Goal: Task Accomplishment & Management: Complete application form

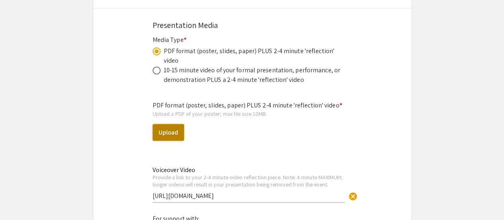
click at [166, 124] on button "Upload" at bounding box center [168, 132] width 31 height 17
click at [180, 124] on button "Upload" at bounding box center [168, 132] width 31 height 17
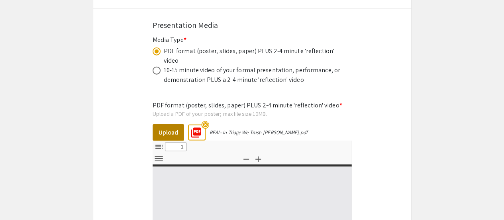
select select "custom"
type input "0"
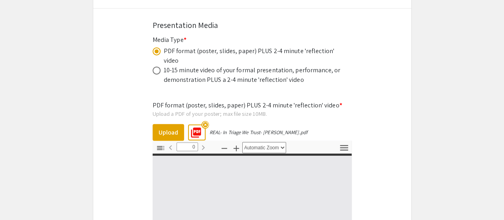
select select "custom"
type input "1"
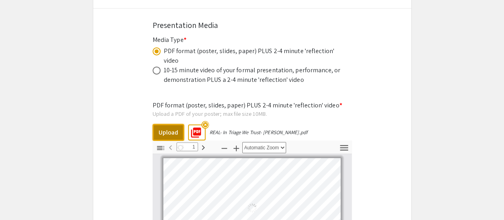
select select "auto"
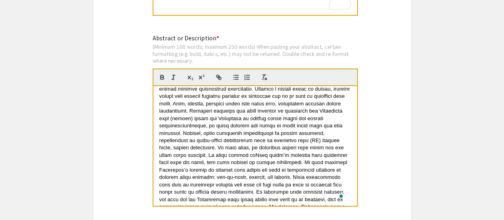
scroll to position [14, 0]
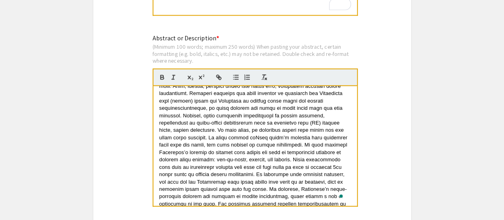
click at [171, 133] on span "To enrich screen reader interactions, please activate Accessibility in Grammarl…" at bounding box center [255, 141] width 192 height 161
click at [181, 143] on span "To enrich screen reader interactions, please activate Accessibility in Grammarl…" at bounding box center [255, 141] width 192 height 161
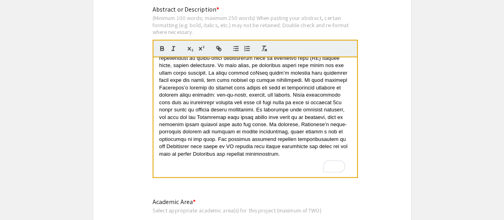
click at [167, 168] on p "To enrich screen reader interactions, please activate Accessibility in Grammarl…" at bounding box center [255, 168] width 192 height 7
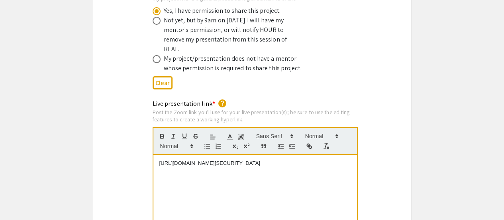
click at [191, 159] on p "https://us05web.zoom.us/j/82878136660?pwd=VuCKxZRpsb5I0ht0fH1vYscJj7cOVY.1" at bounding box center [255, 162] width 192 height 7
drag, startPoint x: 271, startPoint y: 157, endPoint x: 144, endPoint y: 153, distance: 127.2
click at [144, 153] on div "Live presentation link * help Post the Zoom link you'll use for your live prese…" at bounding box center [252, 192] width 318 height 187
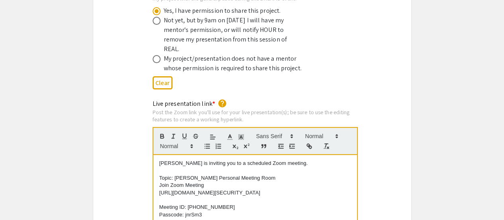
scroll to position [0, 0]
click at [129, 146] on div "Live presentation link * help Post the Zoom link you'll use for your live prese…" at bounding box center [252, 192] width 318 height 187
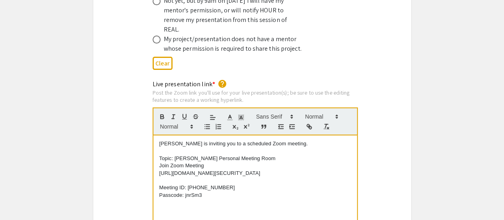
scroll to position [1626, 0]
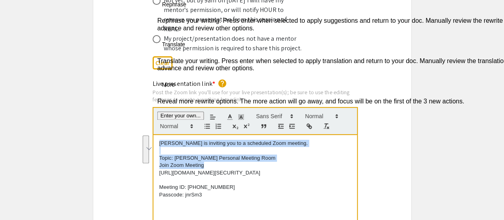
drag, startPoint x: 209, startPoint y: 147, endPoint x: 152, endPoint y: 126, distance: 60.3
click at [152, 126] on div "Live presentation link * help Post the Zoom link you'll use for your live prese…" at bounding box center [252, 172] width 211 height 187
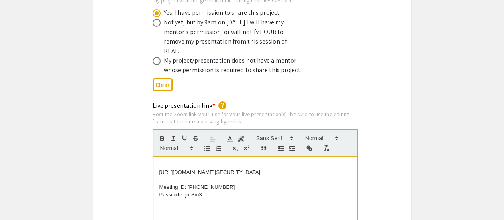
scroll to position [1597, 0]
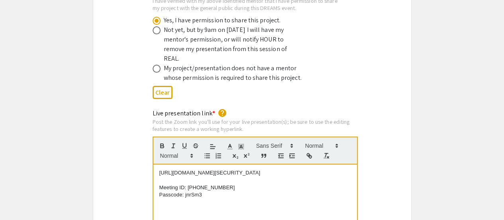
click at [160, 169] on p "[URL][DOMAIN_NAME][SECURITY_DATA]" at bounding box center [255, 172] width 192 height 7
drag, startPoint x: 160, startPoint y: 175, endPoint x: 228, endPoint y: 191, distance: 69.5
click at [228, 191] on div "https://us05web.zoom.us/j/2583297224pwd=cvlyypBU1xbbc3bQI3qSMR7cJNnSKb.1 Meetin…" at bounding box center [255, 224] width 204 height 120
drag, startPoint x: 232, startPoint y: 173, endPoint x: 135, endPoint y: 147, distance: 100.5
drag, startPoint x: 135, startPoint y: 147, endPoint x: 169, endPoint y: 165, distance: 38.7
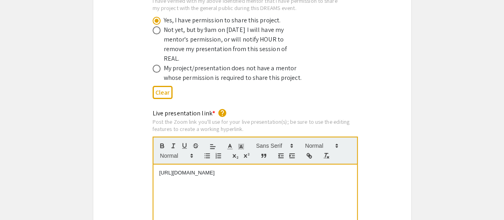
click at [169, 176] on p "To enrich screen reader interactions, please activate Accessibility in Grammarl…" at bounding box center [255, 179] width 192 height 7
drag, startPoint x: 169, startPoint y: 165, endPoint x: 164, endPoint y: 161, distance: 6.5
click at [164, 164] on div "https://us05web.zoom.us/j/2583297224pwd=cvlyypBU1xbbc3bQI3qSMR7cJNnSKb.1" at bounding box center [255, 224] width 204 height 120
click at [164, 169] on p "https://us05web.zoom.us/j/2583297224pwd=cvlyypBU1xbbc3bQI3qSMR7cJNnSKb.1" at bounding box center [255, 172] width 192 height 7
drag, startPoint x: 160, startPoint y: 151, endPoint x: 170, endPoint y: 163, distance: 15.3
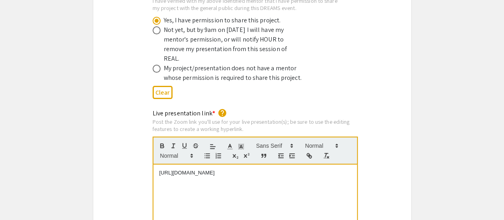
click at [170, 169] on p "https://us05web.zoom.us/j/2583297224pwd=cvlyypBU1xbbc3bQI3qSMR7cJNnSKb.1" at bounding box center [255, 172] width 192 height 7
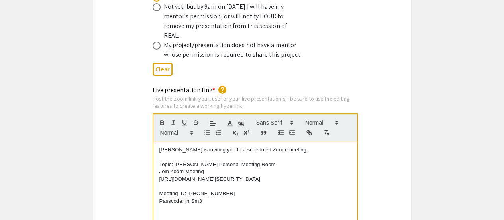
scroll to position [1622, 0]
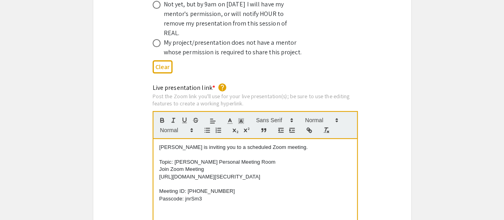
drag, startPoint x: 159, startPoint y: 158, endPoint x: 269, endPoint y: 165, distance: 109.8
click at [269, 173] on p "[URL][DOMAIN_NAME][SECURITY_DATA]" at bounding box center [255, 176] width 192 height 7
copy p "[URL][DOMAIN_NAME][SECURITY_DATA]"
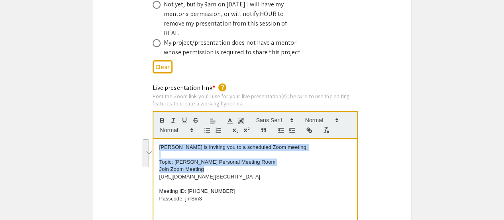
drag, startPoint x: 210, startPoint y: 153, endPoint x: 157, endPoint y: 130, distance: 57.0
click at [157, 139] on div "Yoonseo Lee is inviting you to a scheduled Zoom meeting. Topic: Yoonseo Lee's P…" at bounding box center [255, 199] width 204 height 120
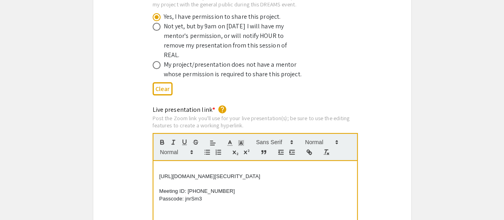
scroll to position [1593, 0]
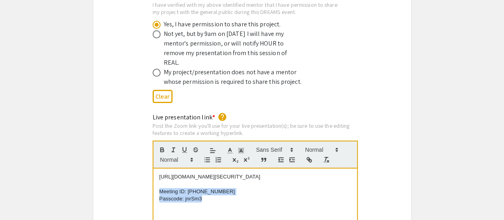
click at [155, 181] on div "Live presentation link * help Post the Zoom link you'll use for your live prese…" at bounding box center [252, 205] width 211 height 187
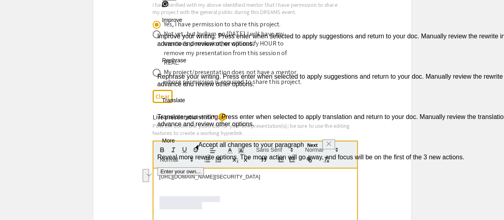
click at [120, 155] on div "Live presentation link * help Post the Zoom link you'll use for your live prese…" at bounding box center [252, 205] width 318 height 187
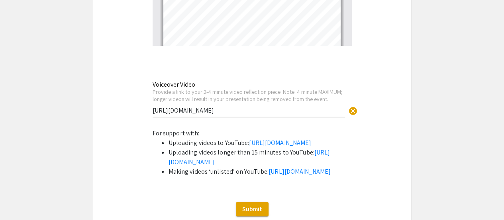
scroll to position [2707, 0]
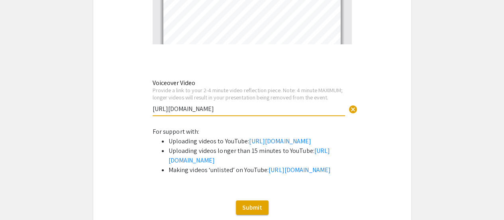
drag, startPoint x: 239, startPoint y: 79, endPoint x: 141, endPoint y: 83, distance: 98.1
click at [273, 71] on div "Voiceover Video Provide a link to your 2-4 minute video reflection piece. Note:…" at bounding box center [249, 93] width 193 height 44
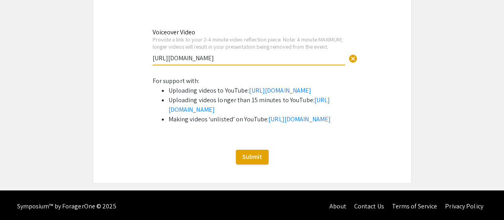
scroll to position [2779, 0]
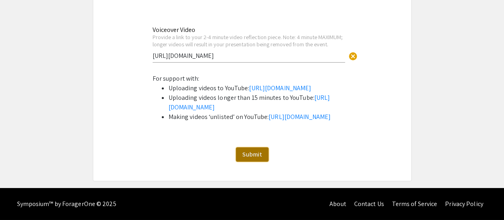
click at [250, 149] on button "Submit" at bounding box center [252, 154] width 33 height 14
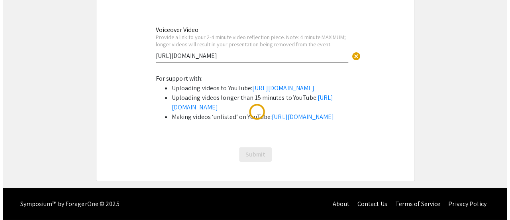
scroll to position [0, 0]
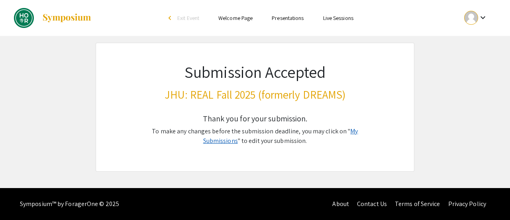
click at [344, 130] on link "My Submissions" at bounding box center [280, 136] width 155 height 18
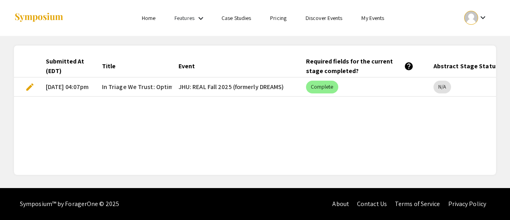
click at [29, 85] on span "edit" at bounding box center [30, 87] width 10 height 10
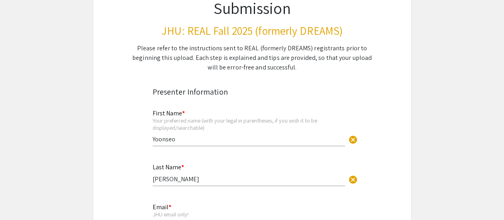
select select "custom"
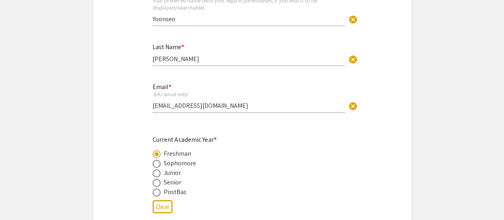
type input "0"
select select "custom"
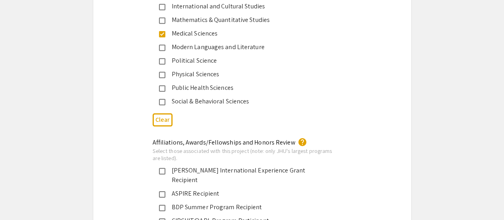
type input "1"
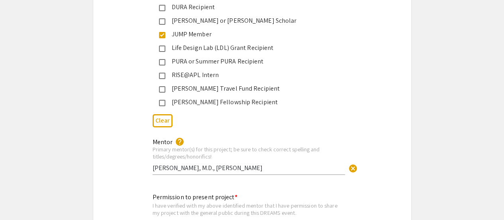
select select "auto"
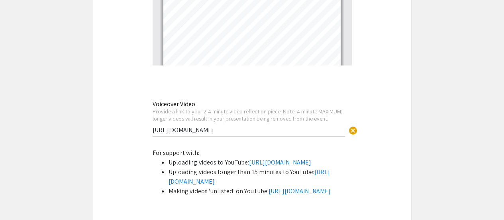
scroll to position [2689, 0]
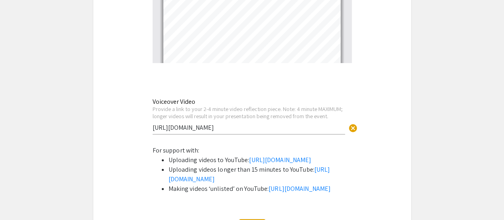
click at [248, 106] on div "Voiceover Video Provide a link to your 2-4 minute video reflection piece. Note:…" at bounding box center [249, 112] width 193 height 44
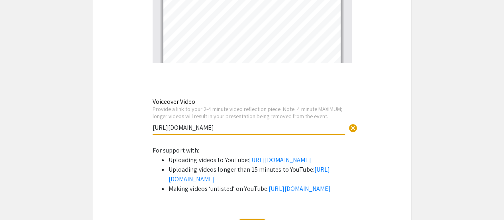
drag, startPoint x: 245, startPoint y: 97, endPoint x: 124, endPoint y: 103, distance: 120.9
paste input "[URL][DOMAIN_NAME]"
type input "[URL][DOMAIN_NAME]"
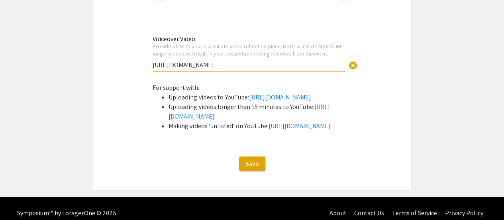
scroll to position [2779, 0]
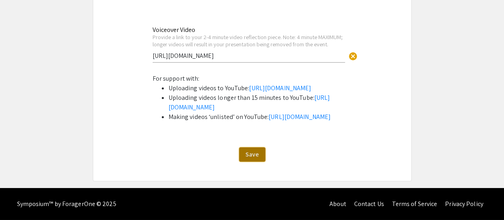
click at [240, 147] on button "Save" at bounding box center [252, 154] width 26 height 14
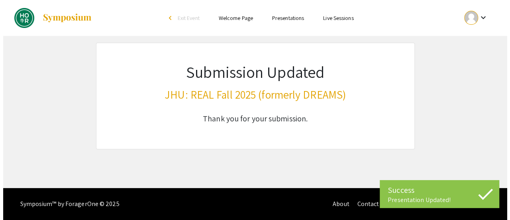
scroll to position [0, 0]
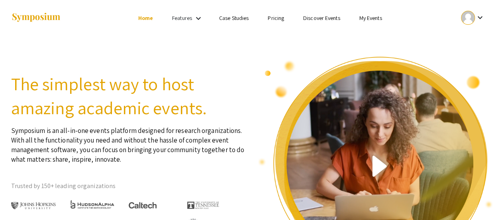
click at [472, 21] on div at bounding box center [468, 18] width 14 height 14
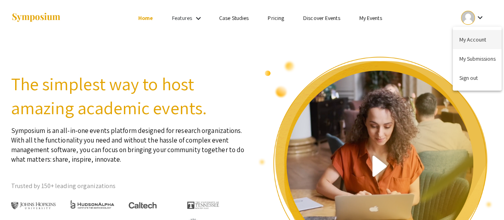
click at [471, 40] on button "My Account" at bounding box center [477, 39] width 49 height 19
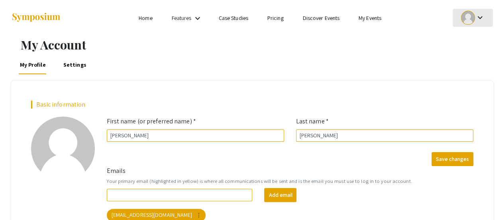
click at [469, 20] on div at bounding box center [468, 18] width 14 height 14
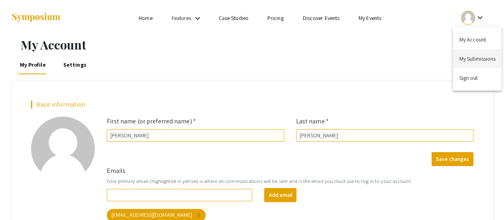
click at [472, 55] on button "My Submissions" at bounding box center [477, 58] width 49 height 19
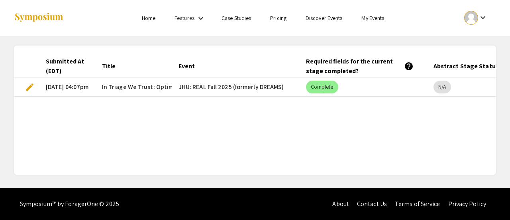
click at [29, 87] on span "edit" at bounding box center [30, 87] width 10 height 10
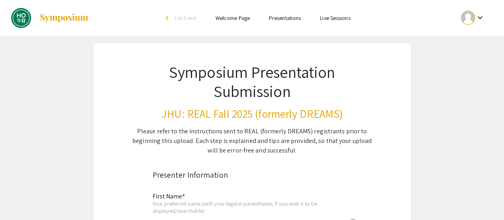
type input "Yoonseo"
type input "[PERSON_NAME]"
type input "[EMAIL_ADDRESS][DOMAIN_NAME]"
radio input "true"
type input "ylee256"
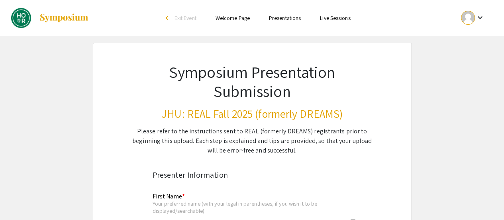
type input "[PERSON_NAME], M.D., [PERSON_NAME]"
radio input "true"
select select "custom"
type input "0"
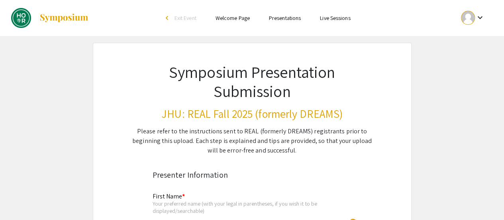
select select "custom"
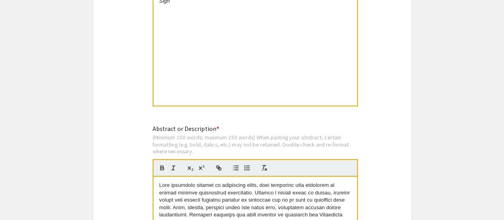
type input "1"
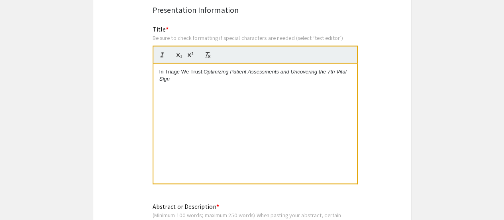
scroll to position [588, 0]
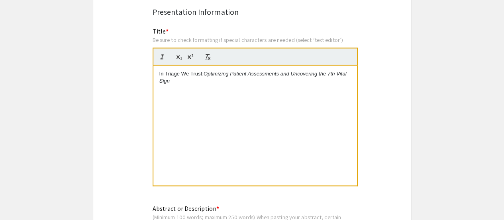
select select "auto"
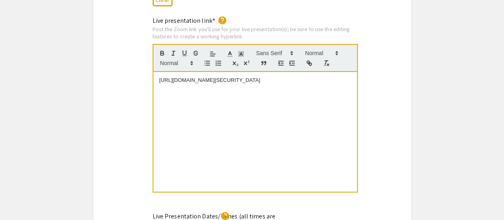
scroll to position [1690, 0]
drag, startPoint x: 274, startPoint y: 71, endPoint x: 163, endPoint y: 60, distance: 111.0
click at [163, 76] on p "[URL][DOMAIN_NAME][SECURITY_DATA]" at bounding box center [255, 79] width 192 height 7
click at [380, 128] on div "Live presentation link * help Post the Zoom link you'll use for your live prese…" at bounding box center [252, 109] width 318 height 187
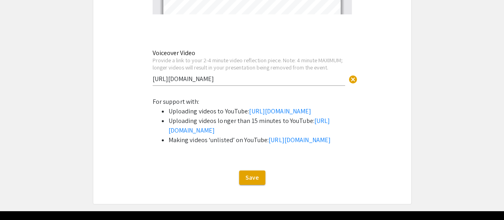
scroll to position [2779, 0]
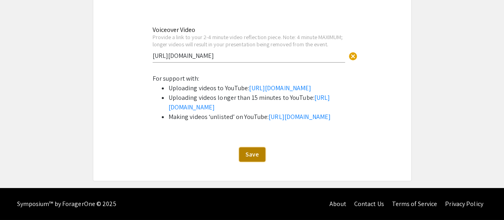
click at [259, 149] on button "Save" at bounding box center [252, 154] width 26 height 14
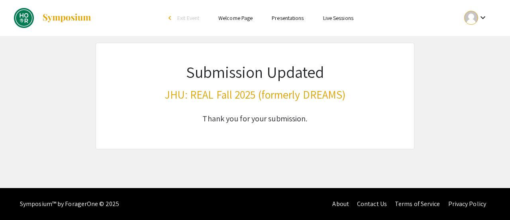
click at [478, 12] on div "keyboard_arrow_down" at bounding box center [476, 18] width 28 height 18
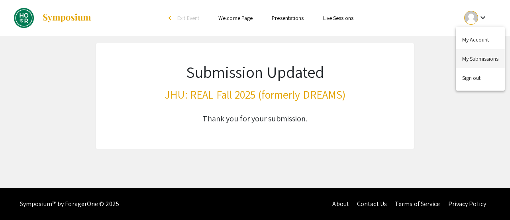
drag, startPoint x: 473, startPoint y: 80, endPoint x: 463, endPoint y: 56, distance: 25.8
click at [463, 56] on div "My Account My Submissions Sign out" at bounding box center [480, 59] width 49 height 64
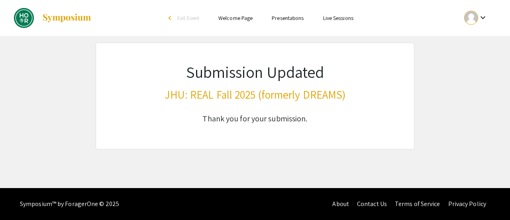
click at [475, 28] on ul "keyboard_arrow_down" at bounding box center [416, 18] width 159 height 36
click at [473, 24] on div at bounding box center [471, 18] width 14 height 14
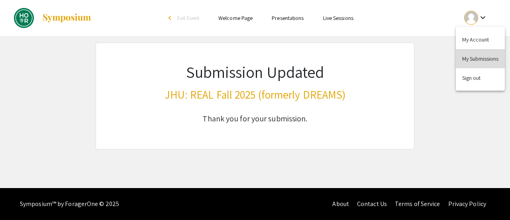
click at [472, 53] on button "My Submissions" at bounding box center [480, 58] width 49 height 19
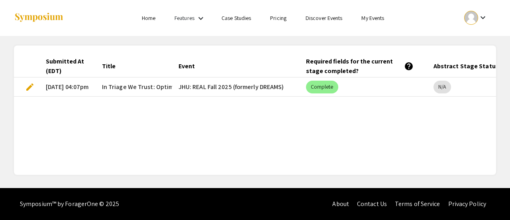
click at [27, 83] on span "edit" at bounding box center [30, 87] width 10 height 10
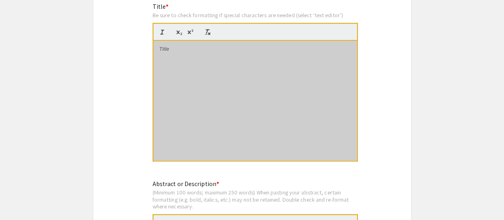
type input "Yoonseo"
type input "[PERSON_NAME]"
type input "[EMAIL_ADDRESS][DOMAIN_NAME]"
radio input "true"
type input "ylee256"
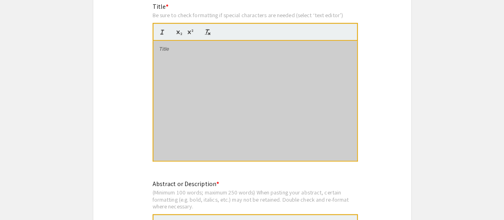
type input "[PERSON_NAME], M.D., [PERSON_NAME]"
radio input "true"
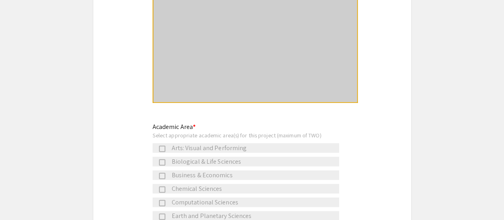
select select "custom"
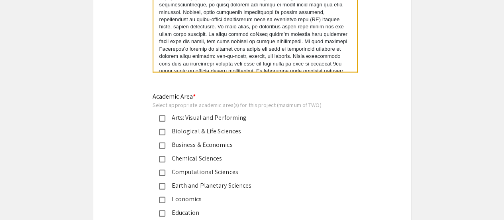
type input "0"
select select "custom"
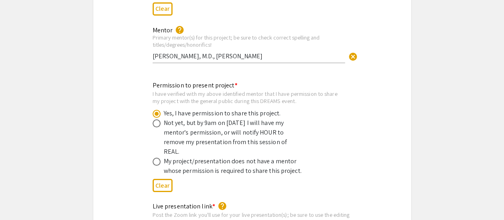
type input "1"
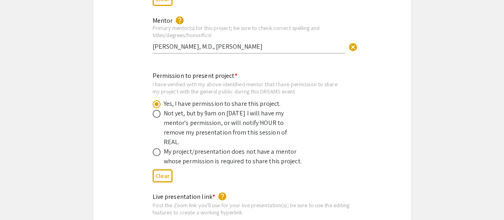
select select "auto"
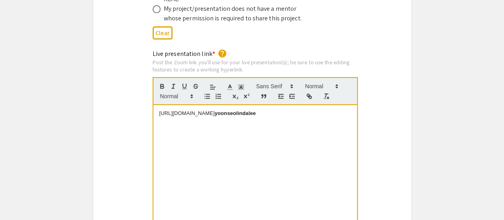
scroll to position [2, 0]
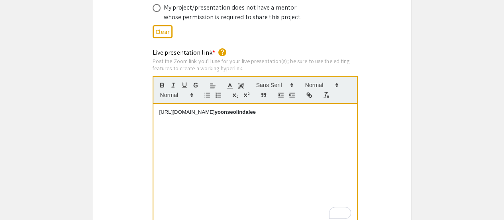
drag, startPoint x: 284, startPoint y: 90, endPoint x: 159, endPoint y: 91, distance: 125.2
click at [159, 108] on p "[URL][DOMAIN_NAME] yoonseolindalee" at bounding box center [255, 111] width 192 height 7
drag, startPoint x: 166, startPoint y: 94, endPoint x: 159, endPoint y: 122, distance: 29.4
click at [159, 138] on p "To enrich screen reader interactions, please activate Accessibility in Grammarl…" at bounding box center [255, 141] width 192 height 7
click at [242, 104] on div "[URL][DOMAIN_NAME] yoonseolindalee" at bounding box center [255, 164] width 204 height 120
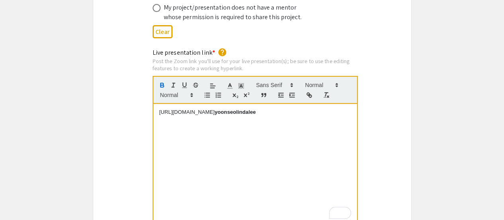
drag, startPoint x: 294, startPoint y: 92, endPoint x: 157, endPoint y: 95, distance: 137.2
click at [157, 104] on div "[URL][DOMAIN_NAME] yoonseolindalee" at bounding box center [255, 164] width 204 height 120
click at [310, 91] on icon "button" at bounding box center [309, 94] width 7 height 7
type input "[URL][DOMAIN_NAME]"
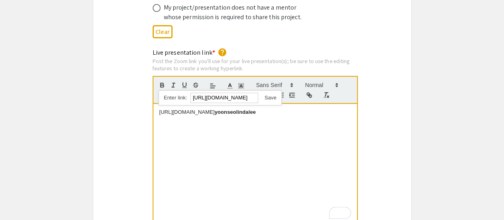
click at [276, 90] on div "[URL][DOMAIN_NAME]" at bounding box center [220, 98] width 123 height 16
click at [273, 94] on link at bounding box center [267, 97] width 18 height 6
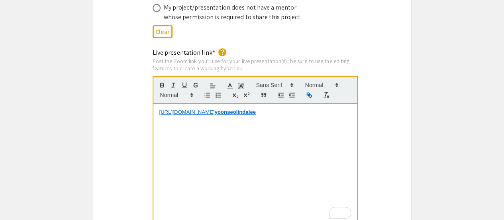
click at [286, 116] on p "To enrich screen reader interactions, please activate Accessibility in Grammarl…" at bounding box center [255, 119] width 192 height 7
click at [383, 118] on div "Live presentation link * help Post the Zoom link you'll use for your live prese…" at bounding box center [252, 141] width 318 height 187
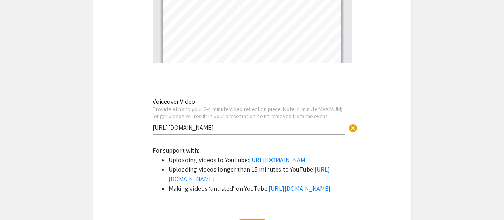
scroll to position [2779, 0]
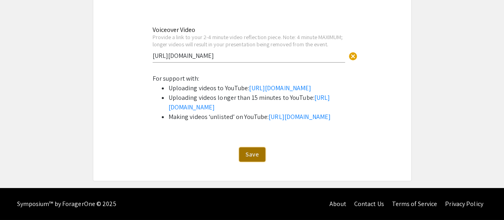
click at [246, 158] on span "Save" at bounding box center [253, 154] width 14 height 8
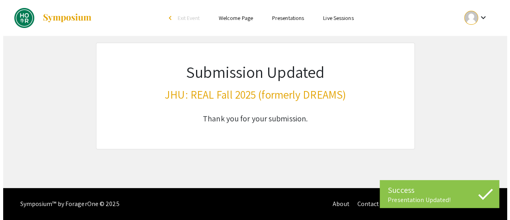
scroll to position [0, 0]
